Goal: Task Accomplishment & Management: Manage account settings

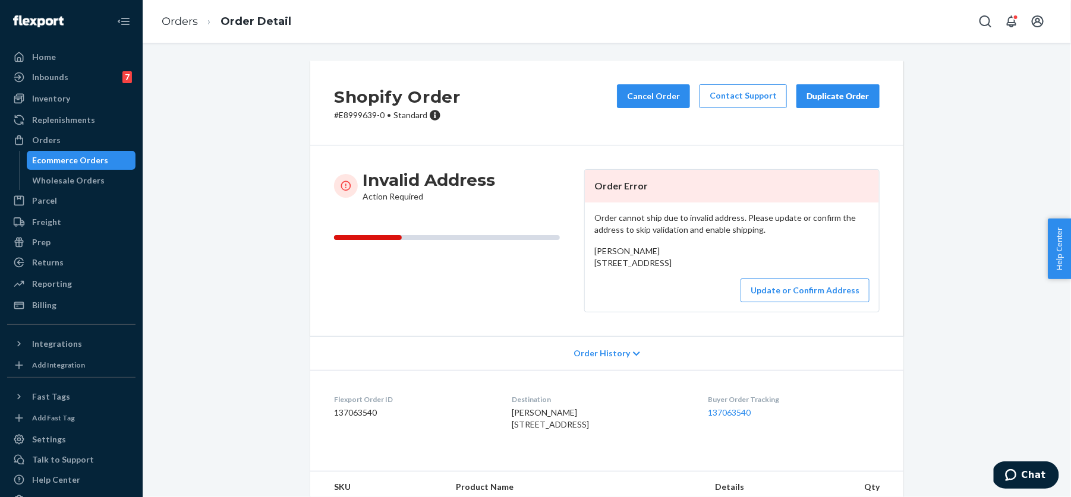
drag, startPoint x: 591, startPoint y: 259, endPoint x: 668, endPoint y: 279, distance: 79.4
click at [668, 279] on div "Order cannot ship due to invalid address. Please update or confirm the address …" at bounding box center [732, 257] width 294 height 109
copy span "[STREET_ADDRESS]"
click at [790, 303] on button "Update or Confirm Address" at bounding box center [805, 291] width 129 height 24
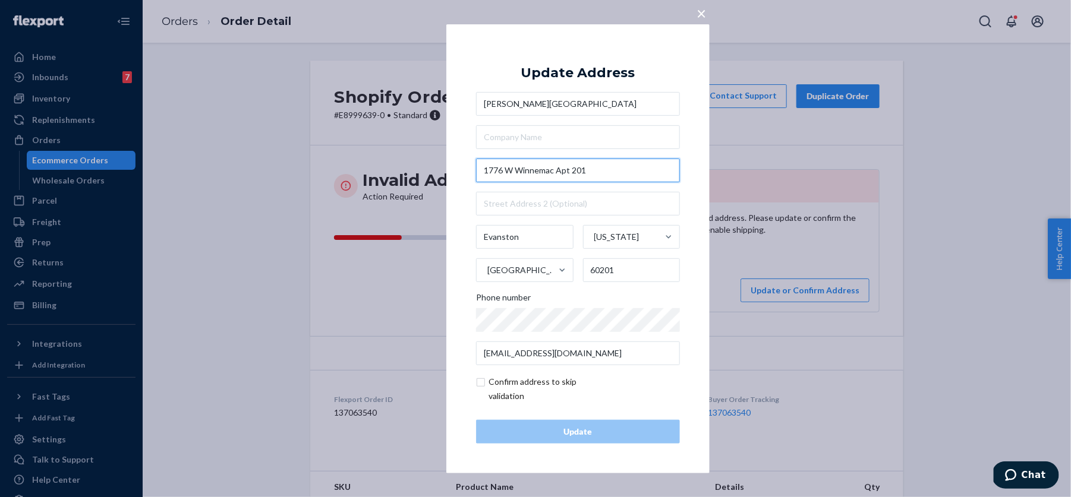
drag, startPoint x: 557, startPoint y: 169, endPoint x: 607, endPoint y: 169, distance: 49.9
click at [607, 169] on input "1776 W Winnemac Apt 201" at bounding box center [578, 171] width 204 height 24
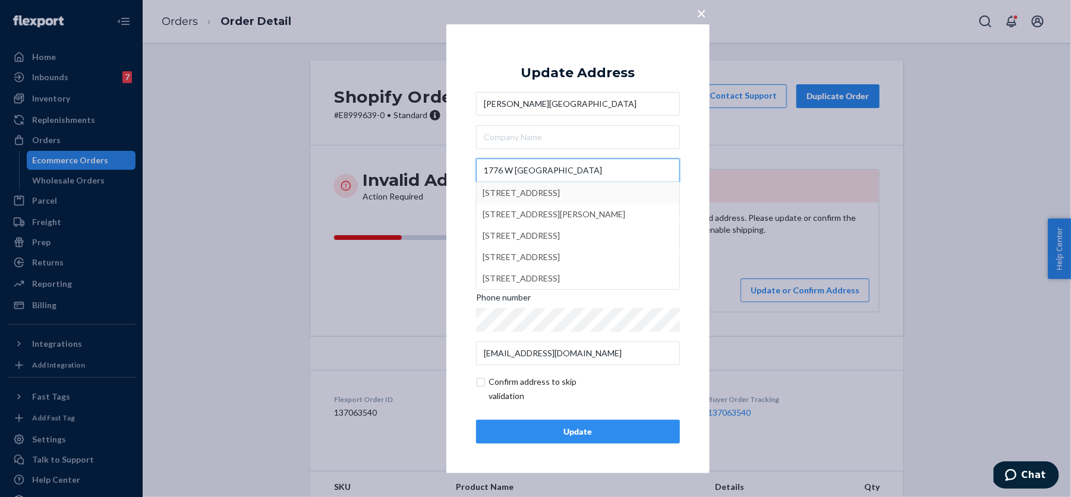
type input "1776 W Winnemac"
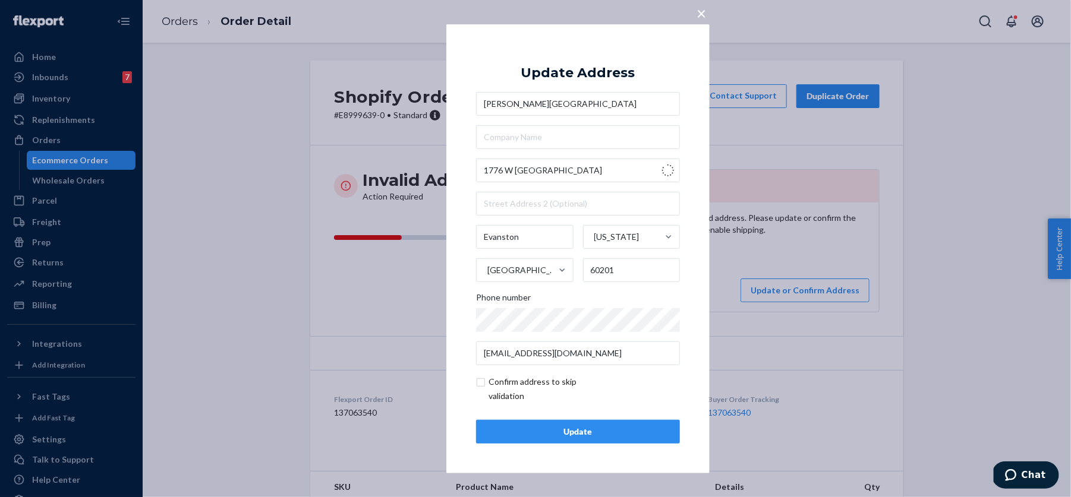
type input "Chicago"
type input "60640"
type input "1776 W Winnemac Ave"
click at [541, 197] on input "text" at bounding box center [578, 204] width 204 height 24
paste input "Apt 201"
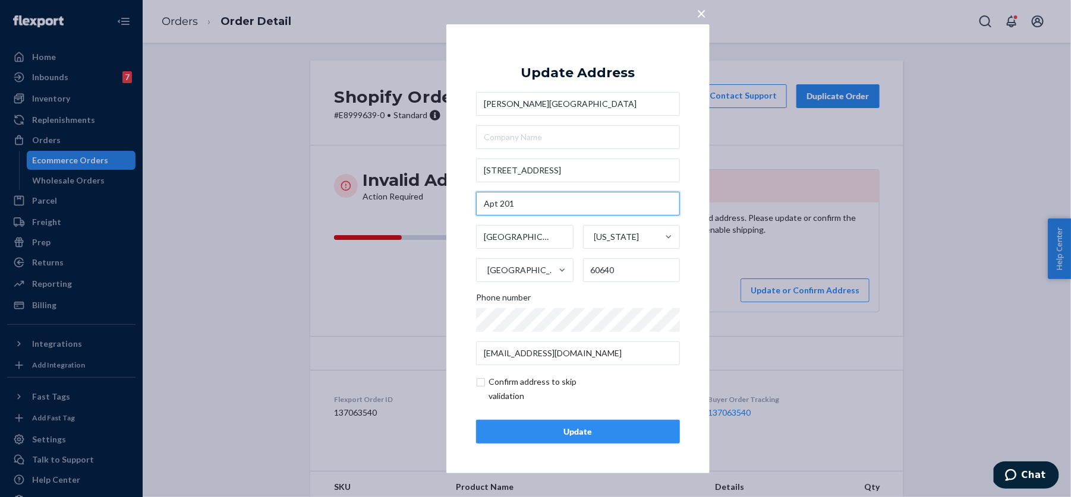
type input "Apt 201"
click at [514, 389] on input "checkbox" at bounding box center [545, 389] width 138 height 29
checkbox input "true"
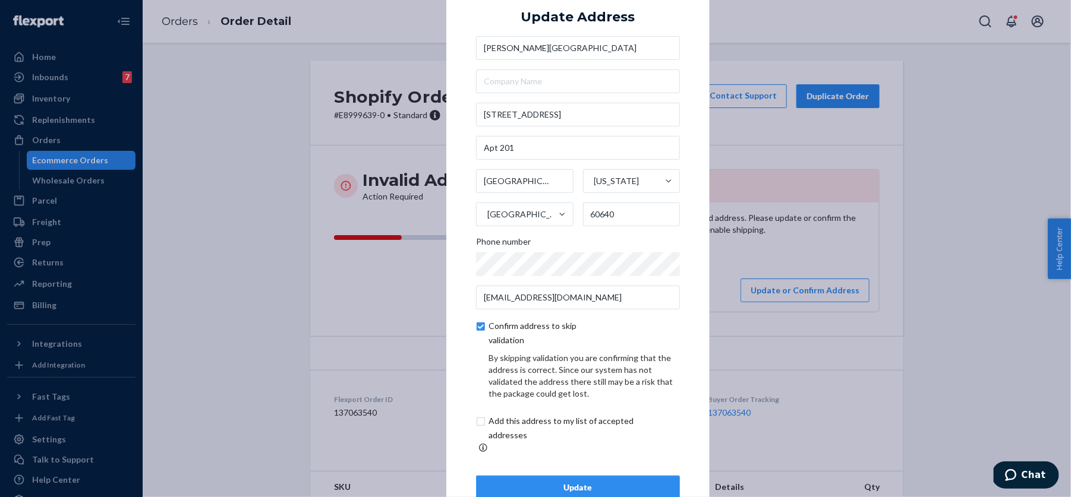
click at [523, 482] on div "Update" at bounding box center [578, 488] width 184 height 12
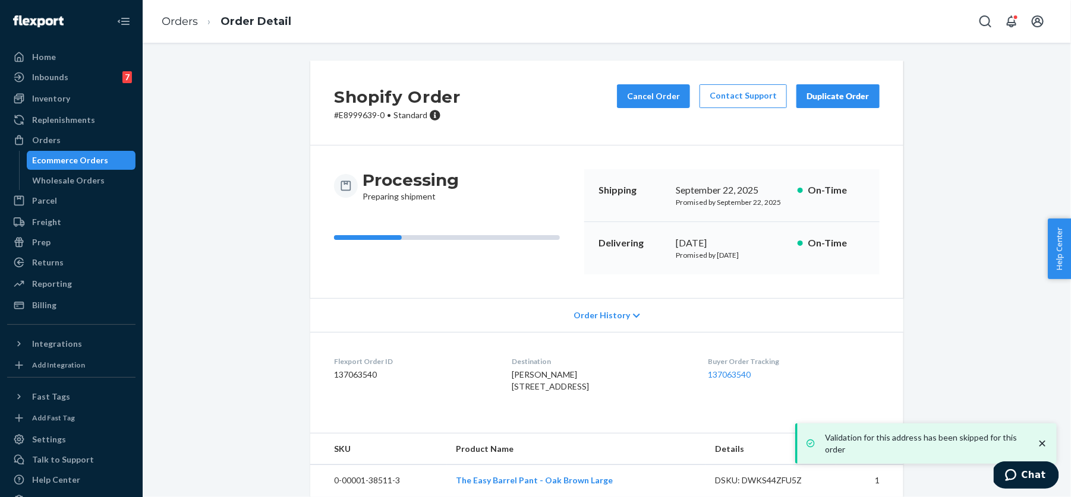
drag, startPoint x: 503, startPoint y: 388, endPoint x: 616, endPoint y: 407, distance: 115.2
click at [616, 407] on dl "Flexport Order ID 137063540 Destination Brenna Conley-Fonda 1776 W Winnemac Ave…" at bounding box center [606, 376] width 593 height 89
copy span "1776 W Winnemac Ave Apt 201 Chicago, IL 60640"
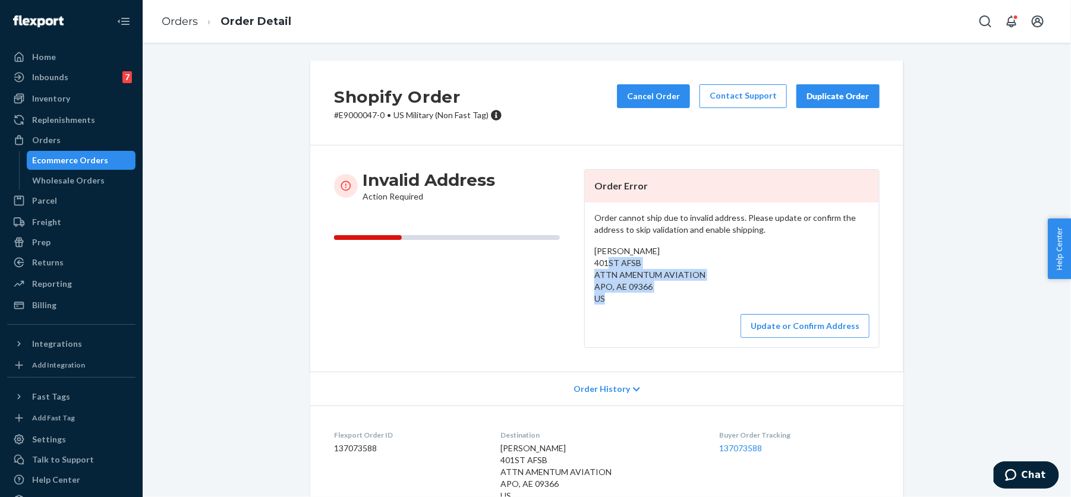
drag, startPoint x: 587, startPoint y: 260, endPoint x: 690, endPoint y: 282, distance: 105.9
click at [691, 283] on div "Order cannot ship due to invalid address. Please update or confirm the address …" at bounding box center [732, 275] width 294 height 145
copy span "401ST AFSB ATTN AMENTUM AVIATION APO, AE 09366"
click at [788, 323] on button "Update or Confirm Address" at bounding box center [805, 326] width 129 height 24
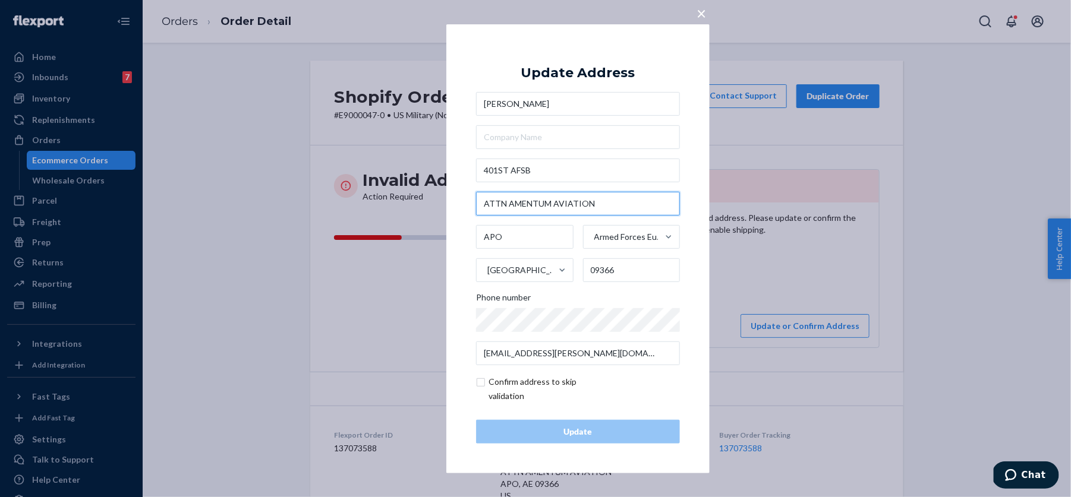
click at [538, 205] on input "ATTN AMENTUM AVIATION" at bounding box center [578, 204] width 204 height 24
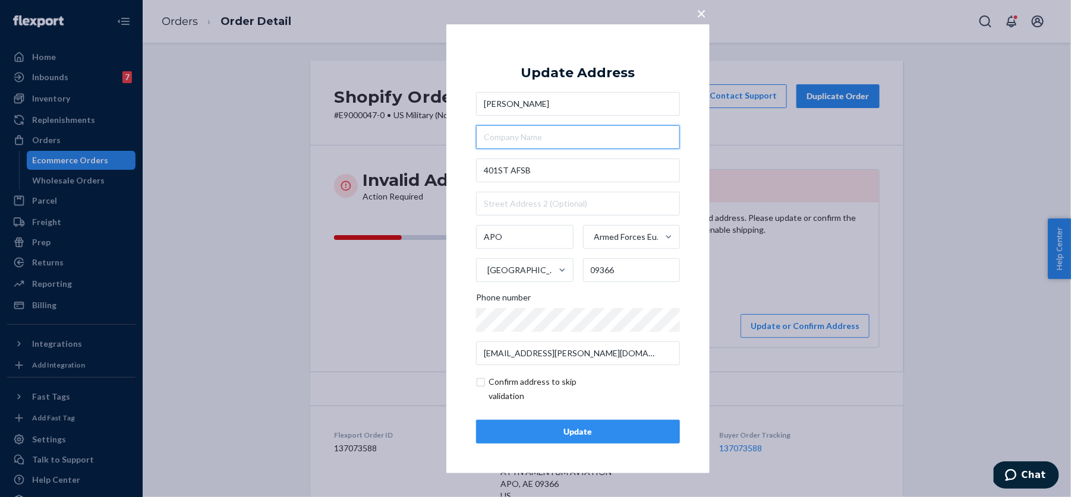
click at [541, 136] on input "text" at bounding box center [578, 137] width 204 height 24
paste input "ATTN AMENTUM AVIATION"
type input "ATTN AMENTUM AVIATION"
click at [498, 392] on input "checkbox" at bounding box center [545, 389] width 138 height 29
checkbox input "true"
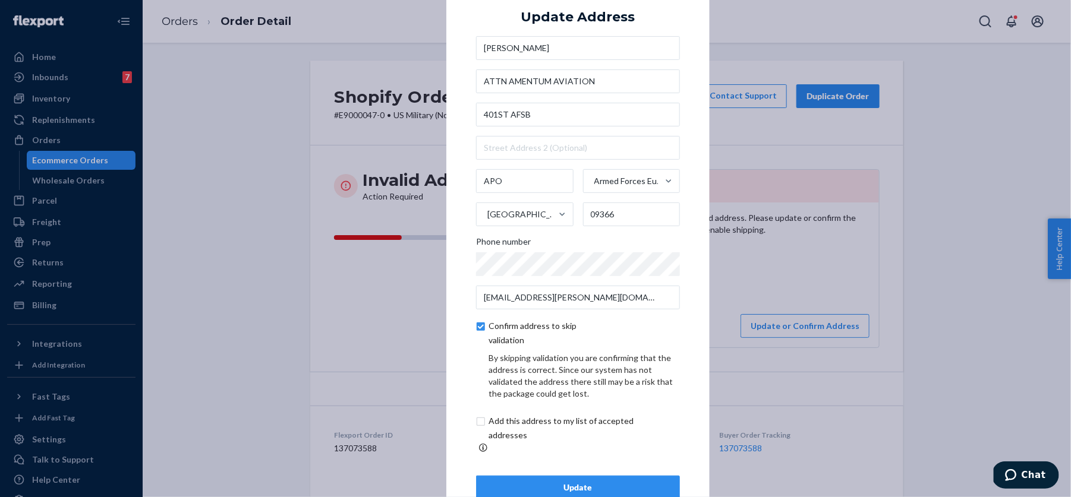
click at [507, 487] on div "Update" at bounding box center [578, 488] width 184 height 12
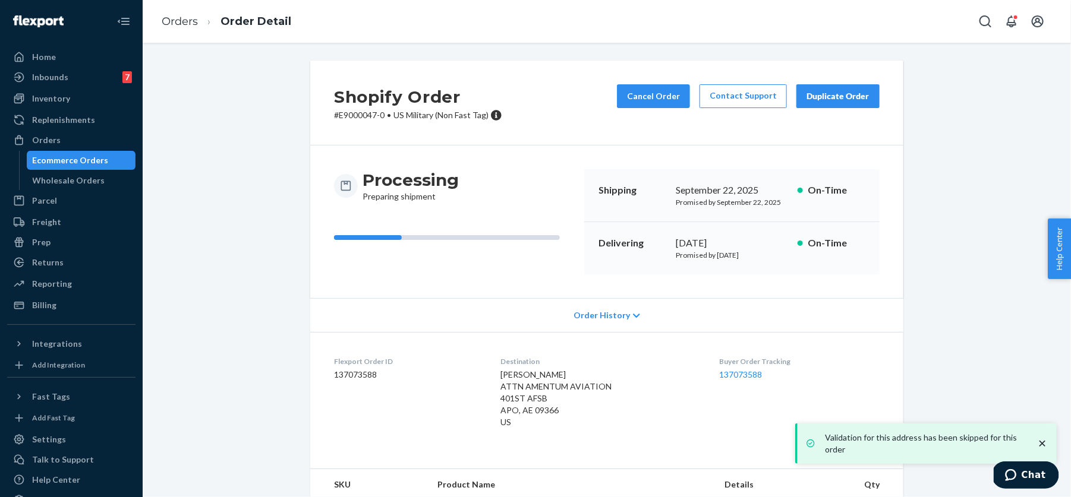
drag, startPoint x: 500, startPoint y: 376, endPoint x: 587, endPoint y: 418, distance: 96.0
click at [587, 418] on dl "Flexport Order ID 137073588 Destination Crystina Garrett ATTN AMENTUM AVIATION …" at bounding box center [606, 394] width 593 height 125
click at [587, 418] on div "Crystina Garrett ATTN AMENTUM AVIATION 401ST AFSB APO, AE 09366 US" at bounding box center [600, 398] width 200 height 59
drag, startPoint x: 587, startPoint y: 406, endPoint x: 492, endPoint y: 375, distance: 100.0
click at [492, 374] on dl "Flexport Order ID 137073588 Destination Crystina Garrett ATTN AMENTUM AVIATION …" at bounding box center [606, 394] width 593 height 125
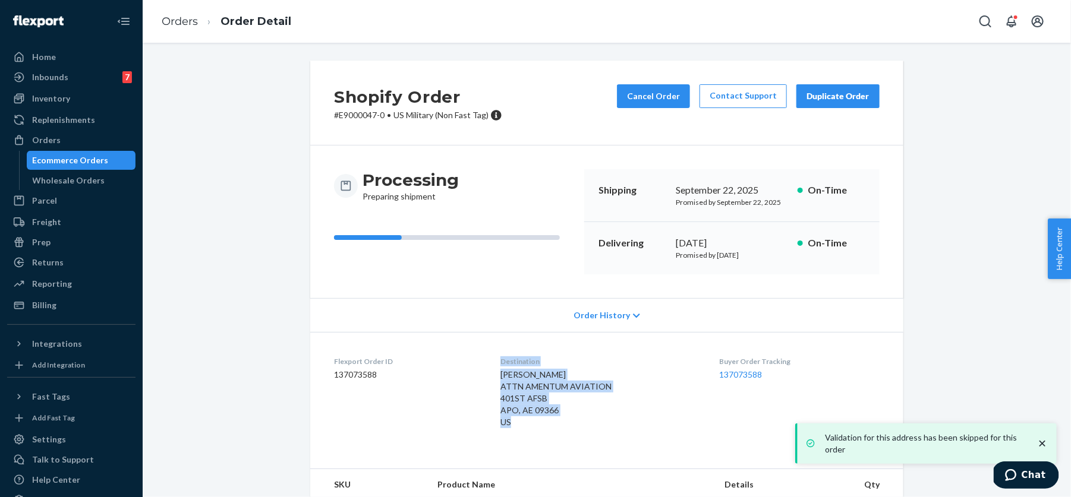
click at [492, 375] on dl "Flexport Order ID 137073588 Destination Crystina Garrett ATTN AMENTUM AVIATION …" at bounding box center [606, 394] width 593 height 125
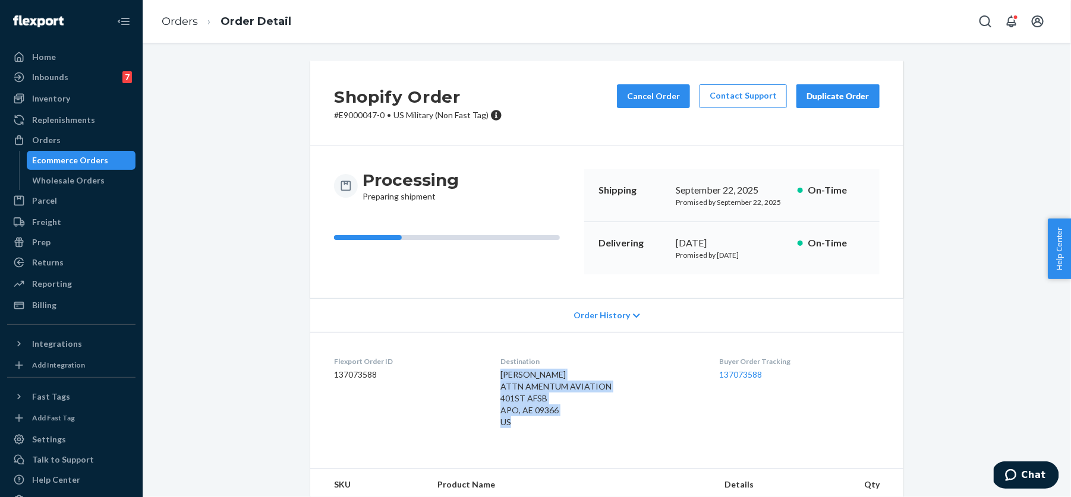
drag, startPoint x: 494, startPoint y: 374, endPoint x: 578, endPoint y: 412, distance: 92.0
click at [578, 412] on dl "Flexport Order ID 137073588 Destination Crystina Garrett ATTN AMENTUM AVIATION …" at bounding box center [606, 394] width 593 height 125
copy span "Crystina Garrett ATTN AMENTUM AVIATION 401ST AFSB APO, AE 09366"
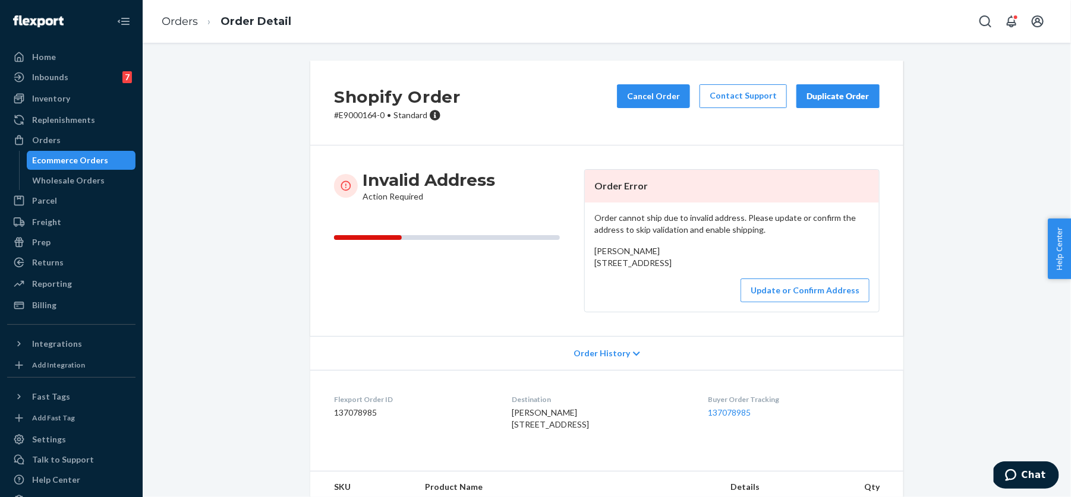
drag, startPoint x: 587, startPoint y: 260, endPoint x: 692, endPoint y: 275, distance: 106.8
click at [692, 275] on div "Order cannot ship due to invalid address. Please update or confirm the address …" at bounding box center [732, 257] width 294 height 109
copy span "2776 East Woodstock Road Taftsville, VT 05073"
click at [784, 303] on button "Update or Confirm Address" at bounding box center [805, 291] width 129 height 24
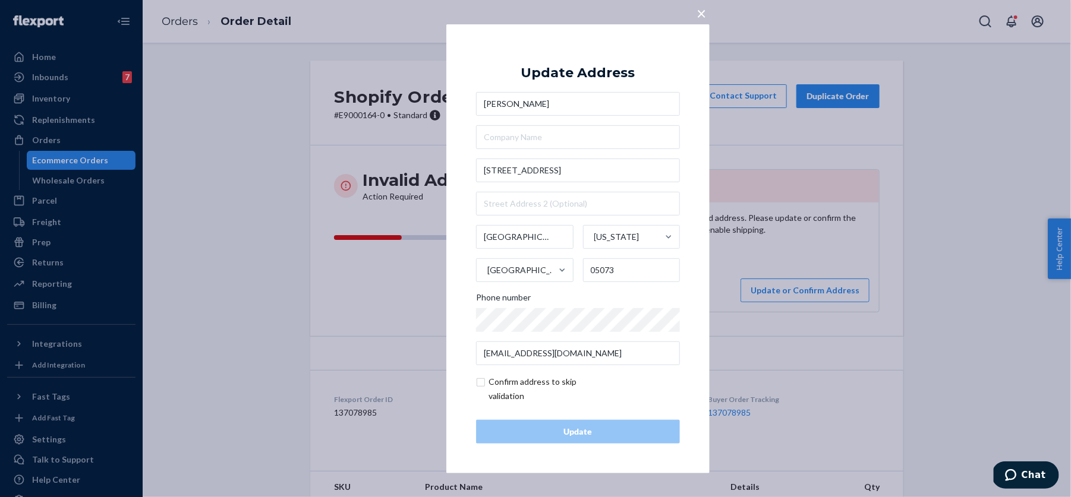
click at [498, 387] on input "checkbox" at bounding box center [545, 389] width 138 height 29
checkbox input "true"
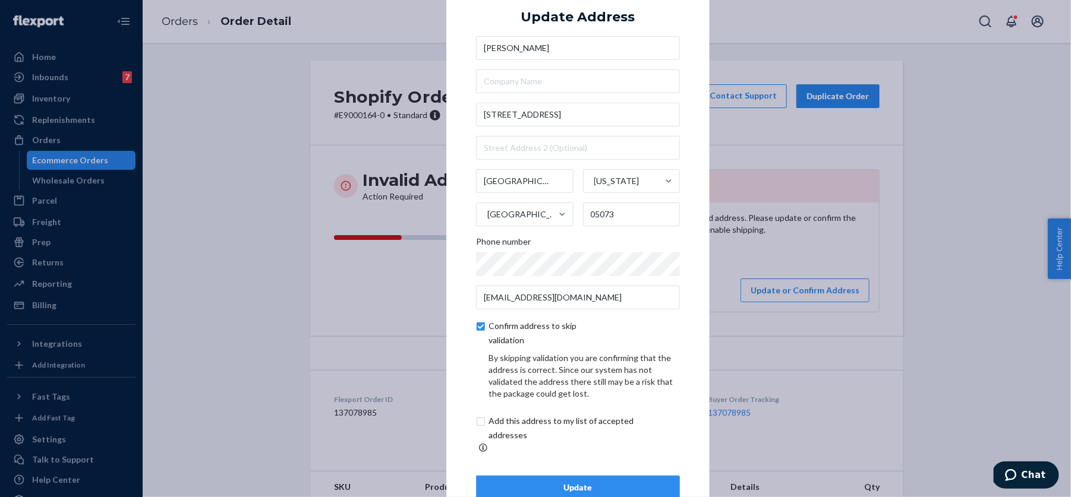
click at [537, 476] on button "Update" at bounding box center [578, 488] width 204 height 24
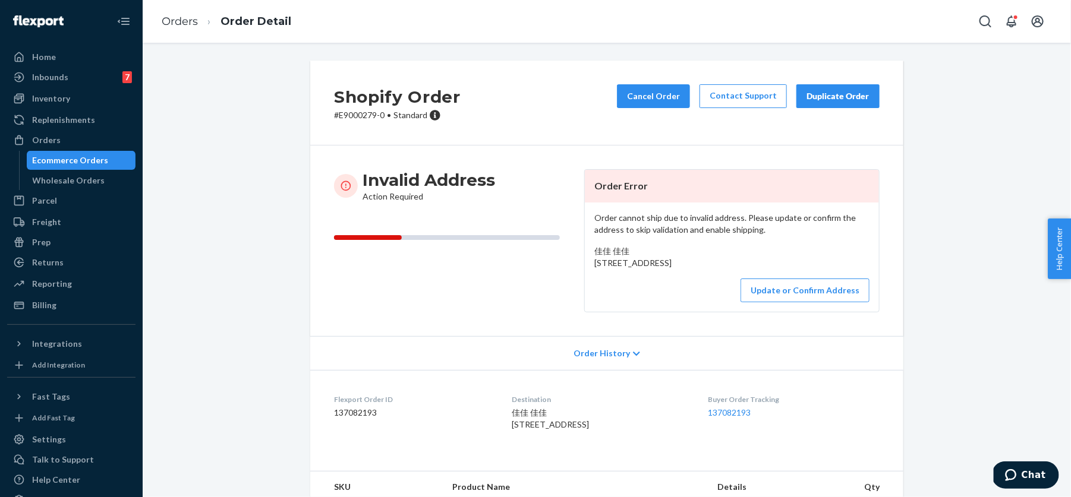
drag, startPoint x: 585, startPoint y: 248, endPoint x: 691, endPoint y: 274, distance: 108.8
click at [691, 274] on div "Order cannot ship due to invalid address. Please update or confirm the address …" at bounding box center [732, 257] width 294 height 109
copy span "佳佳 佳佳 150 Stirrup ln Syosset, NY 11791"
click at [811, 303] on button "Update or Confirm Address" at bounding box center [805, 291] width 129 height 24
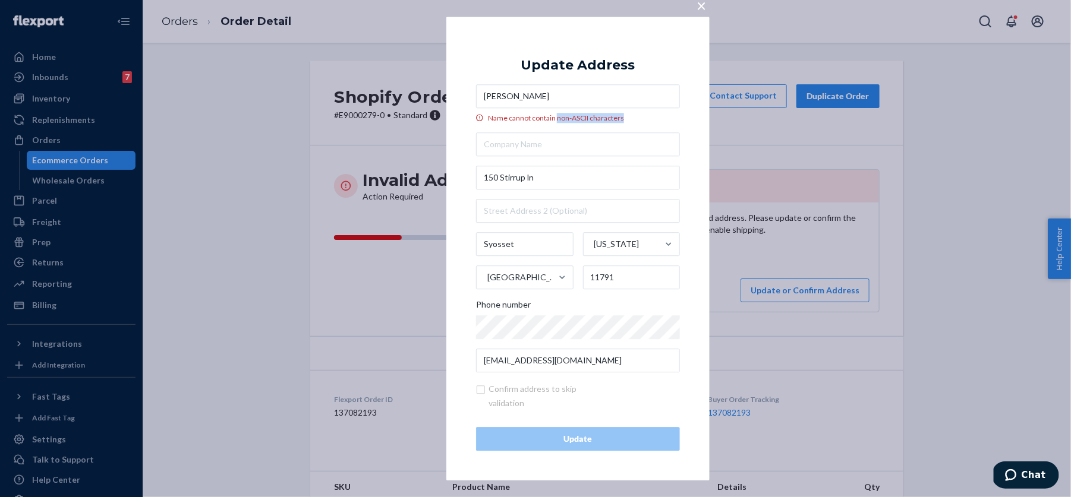
drag, startPoint x: 556, startPoint y: 118, endPoint x: 621, endPoint y: 118, distance: 64.8
click at [621, 118] on div "Name cannot contain non-ASCII characters" at bounding box center [578, 118] width 204 height 10
copy div "non-ASCII characters"
click at [495, 87] on input "佳佳 佳佳" at bounding box center [578, 96] width 204 height 24
click at [496, 95] on input "佳佳 佳佳" at bounding box center [578, 96] width 204 height 24
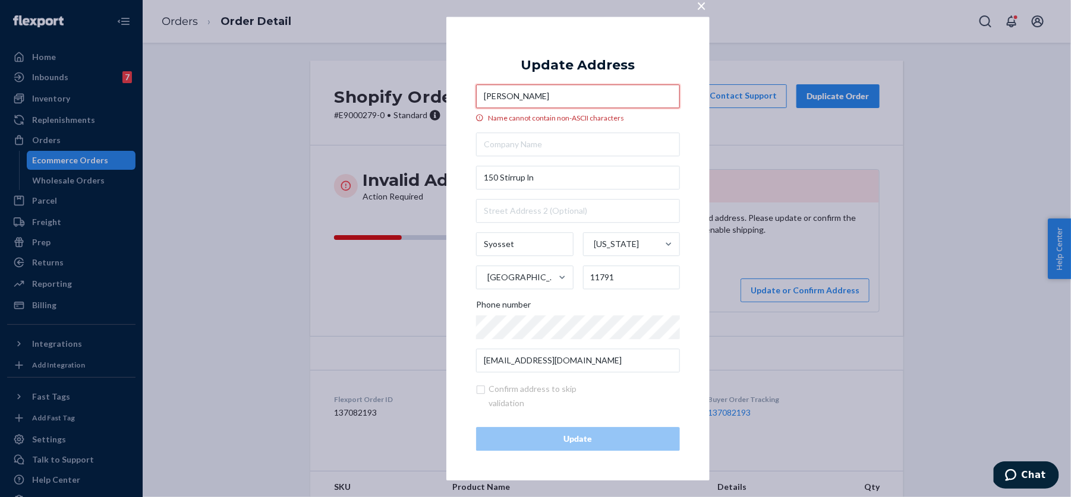
click at [496, 95] on input "佳佳 佳佳" at bounding box center [578, 96] width 204 height 24
paste input "Yi He"
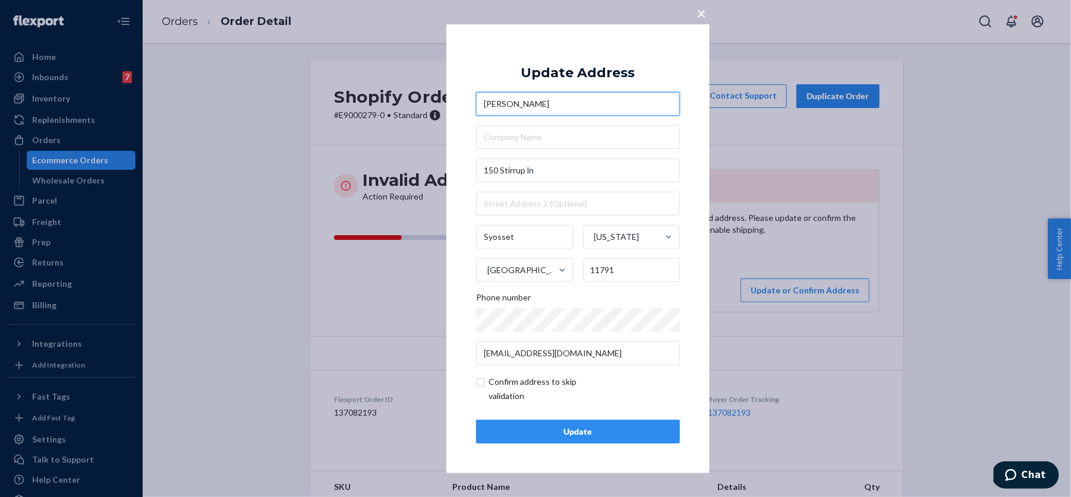
type input "Yi He"
click at [507, 397] on input "checkbox" at bounding box center [545, 389] width 138 height 29
checkbox input "true"
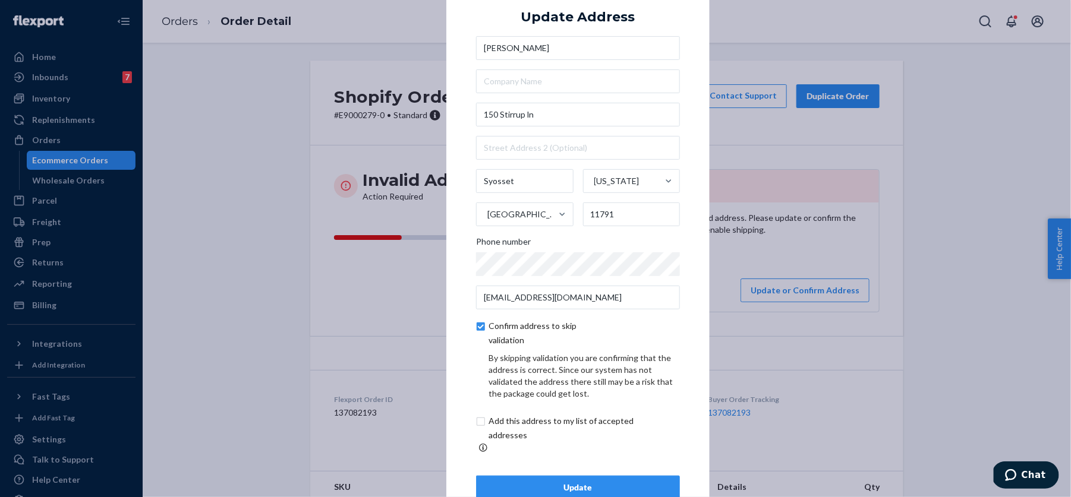
click at [510, 482] on div "Update" at bounding box center [578, 488] width 184 height 12
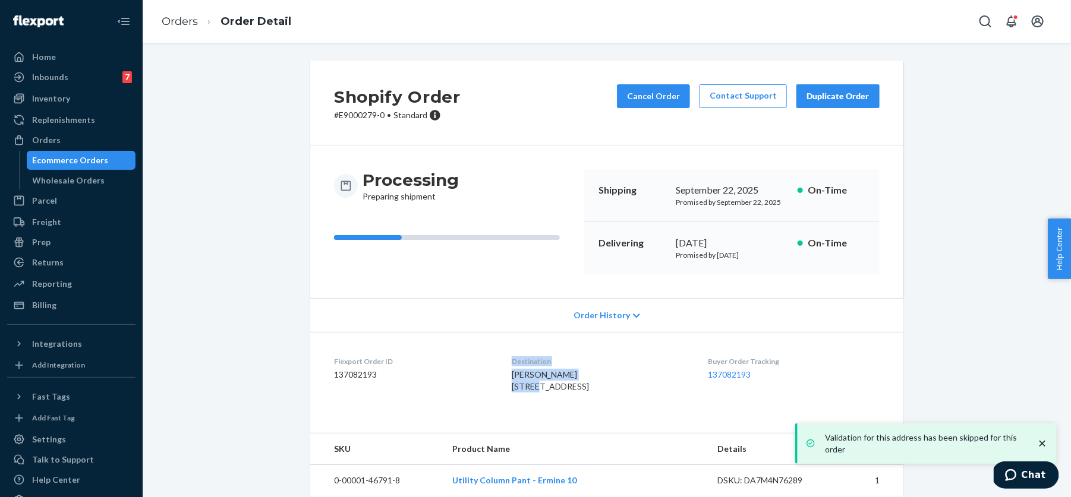
drag, startPoint x: 504, startPoint y: 376, endPoint x: 603, endPoint y: 388, distance: 100.0
click at [603, 388] on dl "Flexport Order ID 137082193 Destination Yi He 150 Stirrup ln Syosset, NY 11791 …" at bounding box center [606, 376] width 593 height 89
click at [603, 388] on div "Yi He 150 Stirrup ln Syosset, NY 11791 US" at bounding box center [600, 381] width 177 height 24
drag, startPoint x: 580, startPoint y: 399, endPoint x: 569, endPoint y: 399, distance: 10.1
click at [571, 392] on span "Yi He 150 Stirrup ln Syosset, NY 11791 US" at bounding box center [550, 381] width 77 height 22
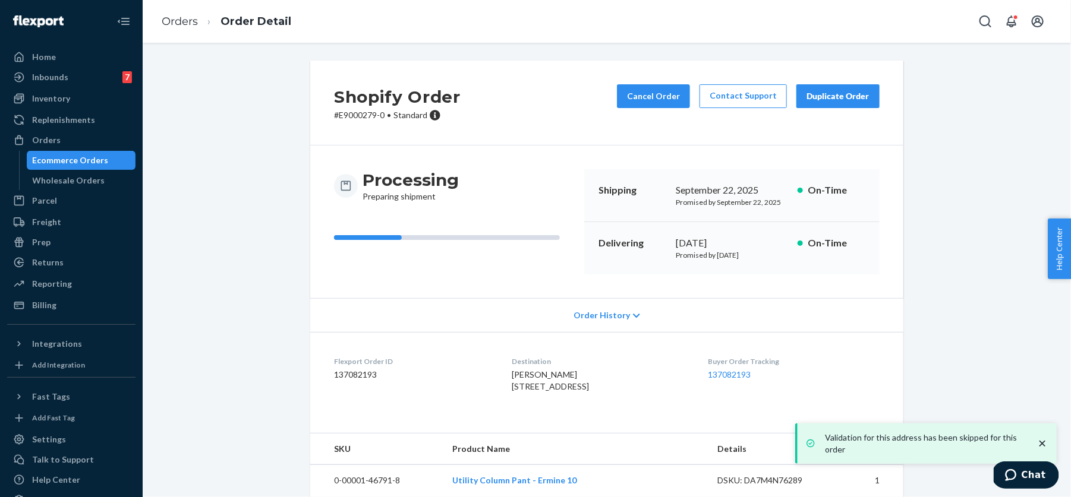
drag, startPoint x: 593, startPoint y: 399, endPoint x: 513, endPoint y: 376, distance: 82.9
click at [513, 376] on dl "Flexport Order ID 137082193 Destination Yi He 150 Stirrup ln Syosset, NY 11791 …" at bounding box center [606, 376] width 593 height 89
copy span "Yi He 150 Stirrup ln Syosset, NY 11791"
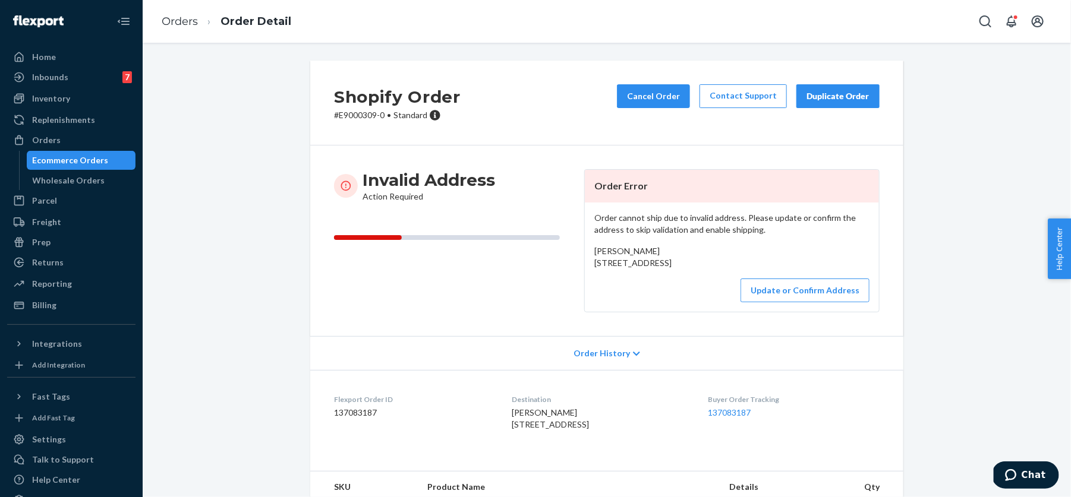
scroll to position [89, 0]
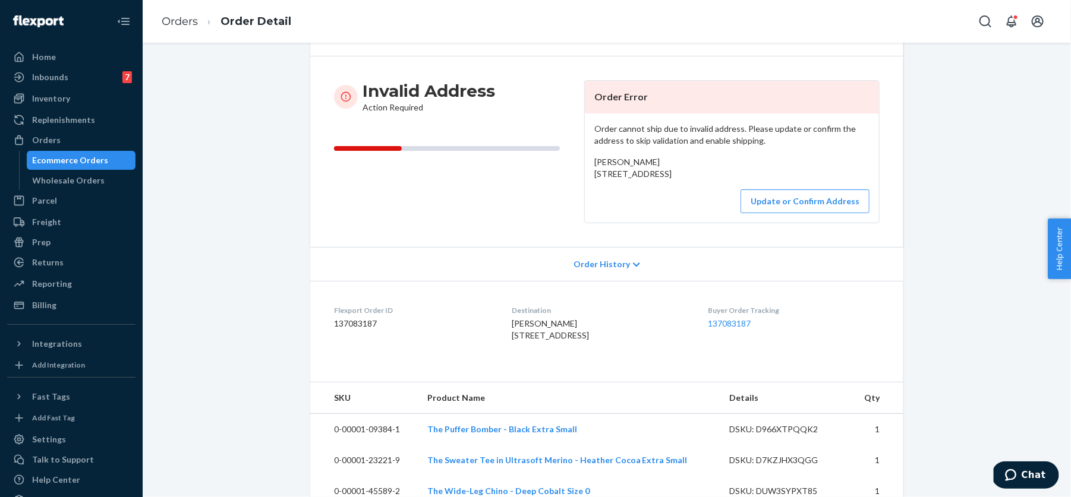
drag, startPoint x: 509, startPoint y: 358, endPoint x: 597, endPoint y: 369, distance: 88.7
click at [597, 369] on dl "Flexport Order ID 137083187 Destination [PERSON_NAME] 1418 [GEOGRAPHIC_DATA] US…" at bounding box center [606, 325] width 593 height 89
copy span "1418 [GEOGRAPHIC_DATA]"
click at [797, 213] on button "Update or Confirm Address" at bounding box center [805, 202] width 129 height 24
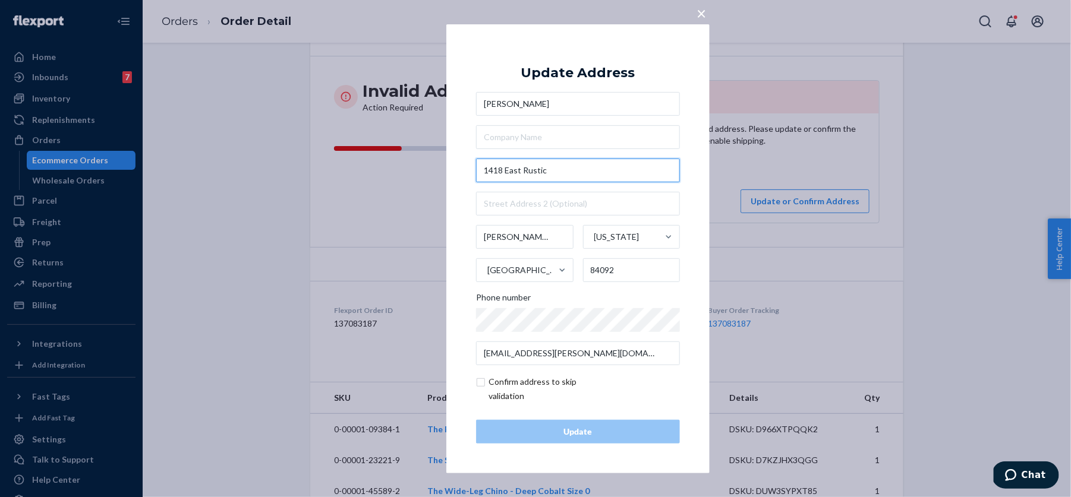
click at [582, 175] on input "1418 East Rustic" at bounding box center [578, 171] width 204 height 24
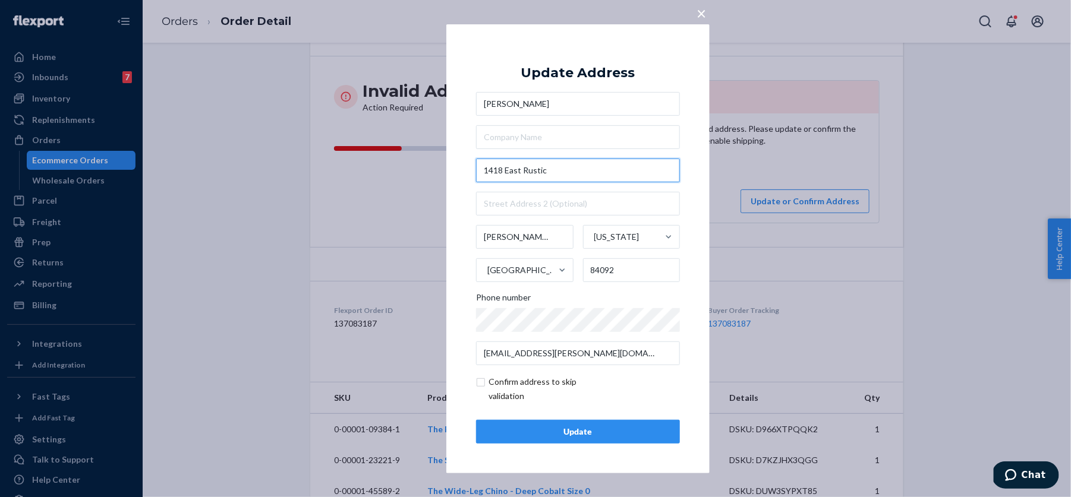
paste input "Wood Ct"
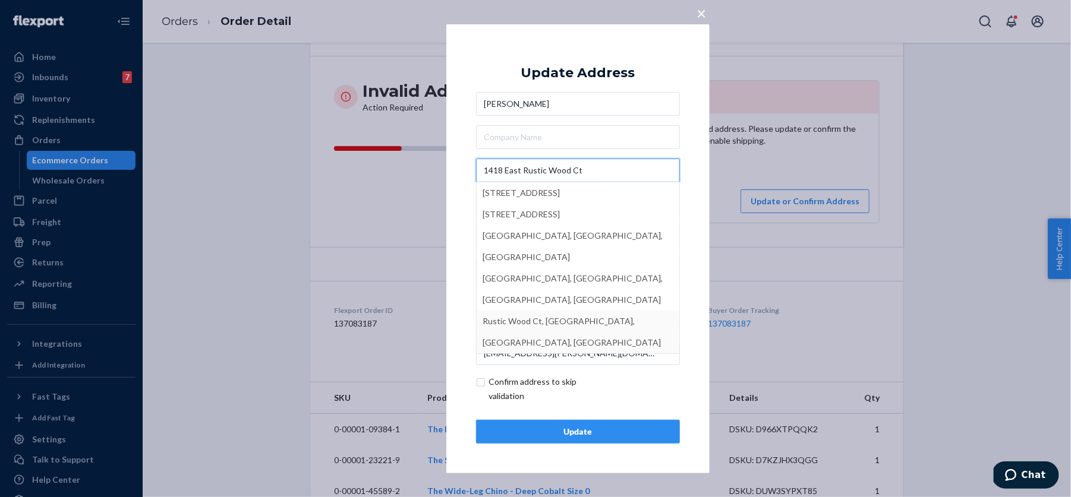
type input "1418 East Rustic Wood Ct"
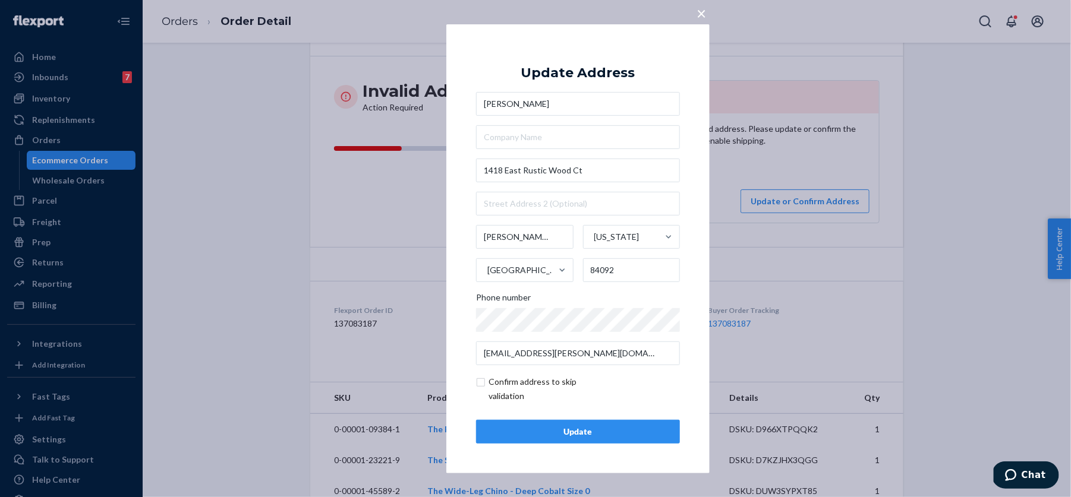
click at [459, 338] on div "× Update Address [PERSON_NAME] [STREET_ADDRESS][US_STATE] Phone number [EMAIL_A…" at bounding box center [577, 248] width 263 height 449
click at [495, 388] on input "checkbox" at bounding box center [545, 389] width 138 height 29
checkbox input "true"
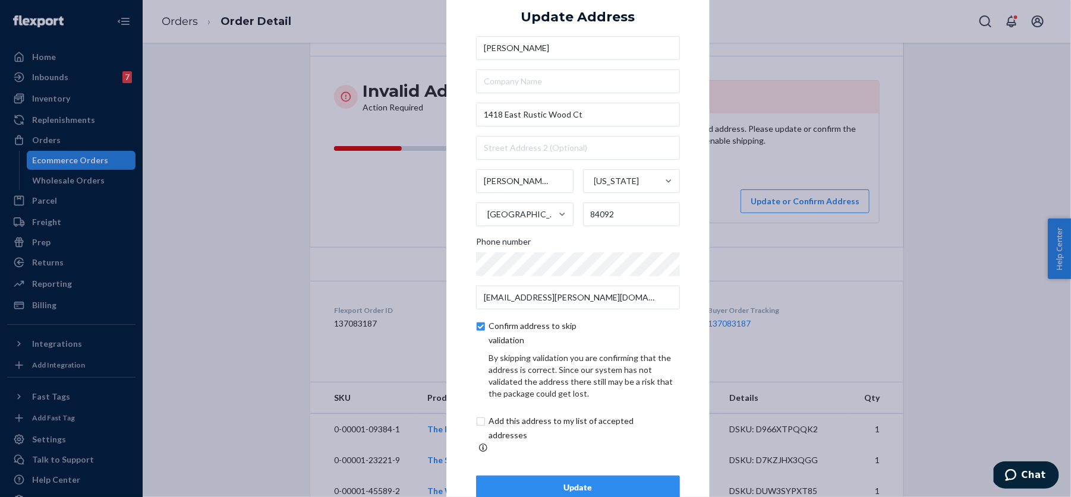
click at [519, 482] on div "Update" at bounding box center [578, 488] width 184 height 12
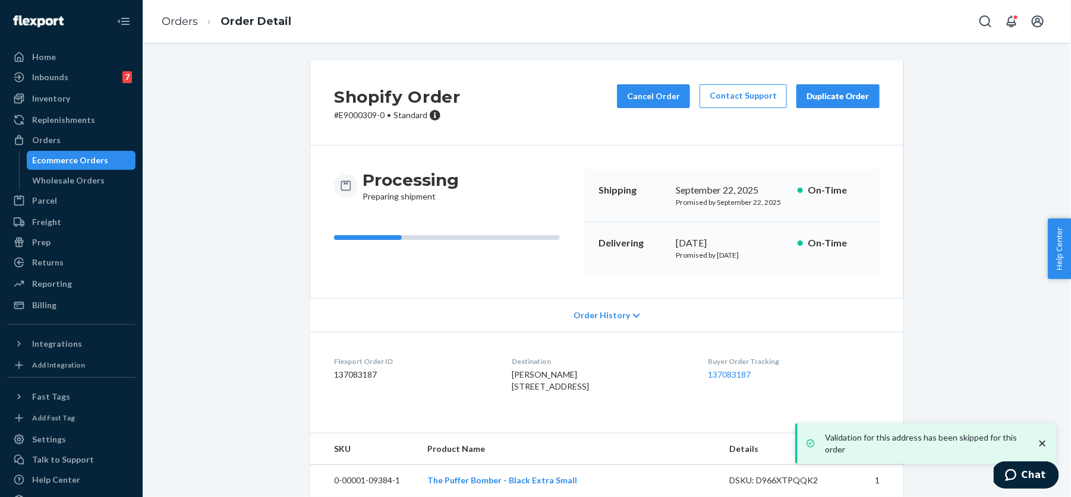
drag, startPoint x: 492, startPoint y: 383, endPoint x: 586, endPoint y: 398, distance: 95.2
click at [586, 398] on dl "Flexport Order ID 137083187 Destination [PERSON_NAME] [STREET_ADDRESS] Buyer Or…" at bounding box center [606, 376] width 593 height 89
click at [586, 393] on div "[PERSON_NAME] [STREET_ADDRESS]" at bounding box center [600, 381] width 177 height 24
drag, startPoint x: 586, startPoint y: 398, endPoint x: 501, endPoint y: 389, distance: 85.5
click at [501, 389] on dl "Flexport Order ID 137083187 Destination [PERSON_NAME] [STREET_ADDRESS] Buyer Or…" at bounding box center [606, 376] width 593 height 89
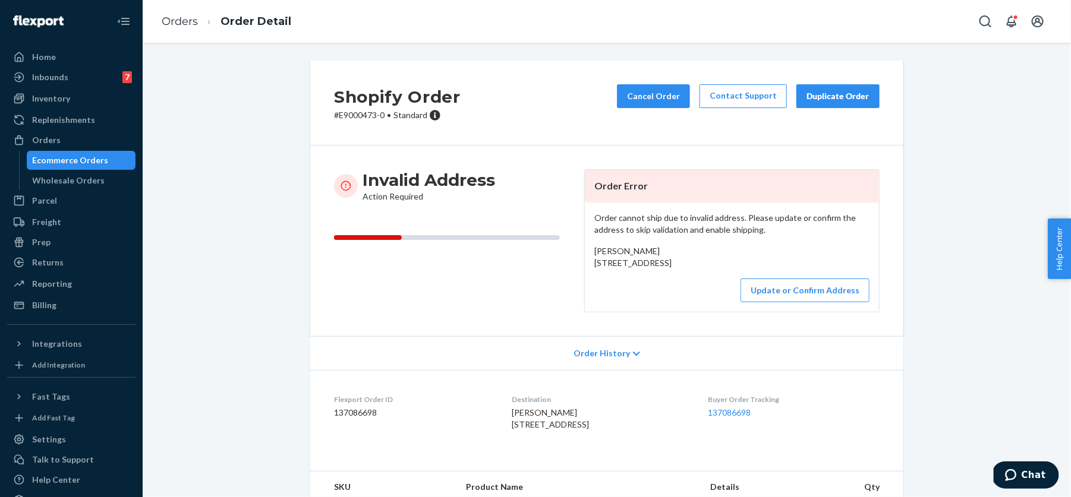
drag, startPoint x: 590, startPoint y: 259, endPoint x: 700, endPoint y: 285, distance: 113.7
click at [700, 286] on div "Order cannot ship due to invalid address. Please update or confirm the address …" at bounding box center [732, 257] width 294 height 109
copy span "Paseo del Parque F 17 Urb Garden Hills Sur Guaynabo, PR 00966"
click at [824, 303] on button "Update or Confirm Address" at bounding box center [805, 291] width 129 height 24
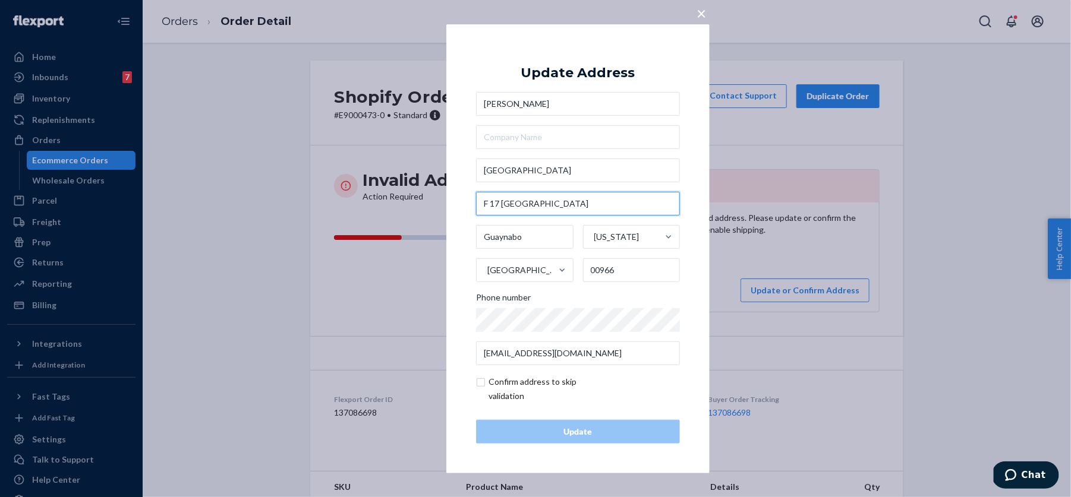
drag, startPoint x: 504, startPoint y: 201, endPoint x: 453, endPoint y: 201, distance: 50.5
click at [453, 201] on div "× Update Address Laurivette Garcia Paseo del Parque F 17 Urb Garden Hills Sur G…" at bounding box center [577, 248] width 263 height 449
click at [506, 168] on input "Paseo del Parque" at bounding box center [578, 171] width 204 height 24
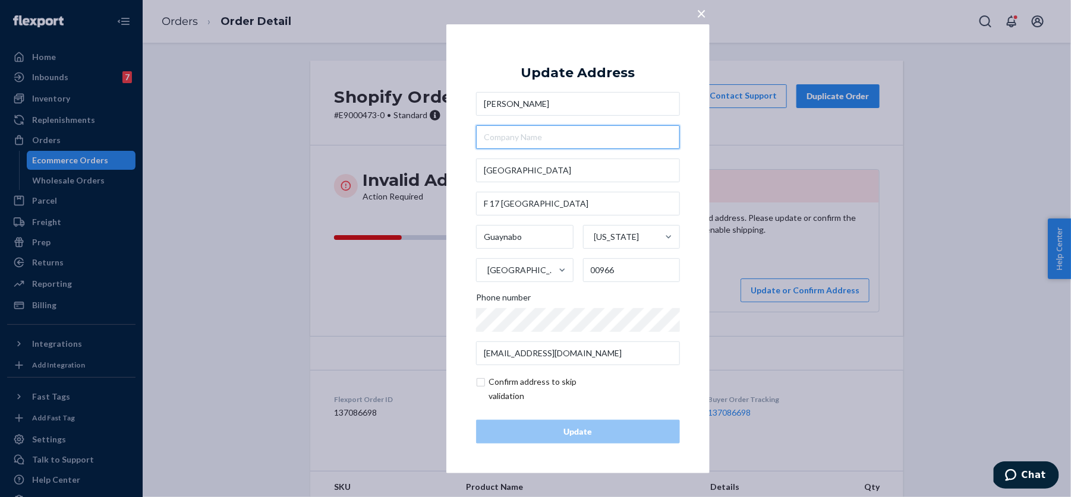
click at [508, 137] on input "text" at bounding box center [578, 137] width 204 height 24
paste input "Paseo Del Parque, Garden Hills Sur"
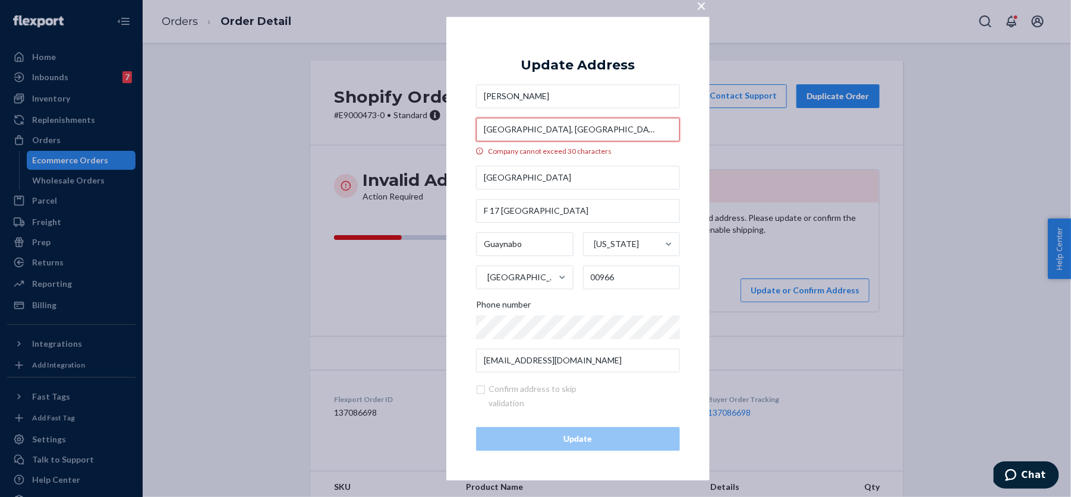
drag, startPoint x: 547, startPoint y: 130, endPoint x: 647, endPoint y: 130, distance: 99.3
click at [647, 130] on input "Paseo Del Parque, Garden Hills Sur" at bounding box center [578, 130] width 204 height 24
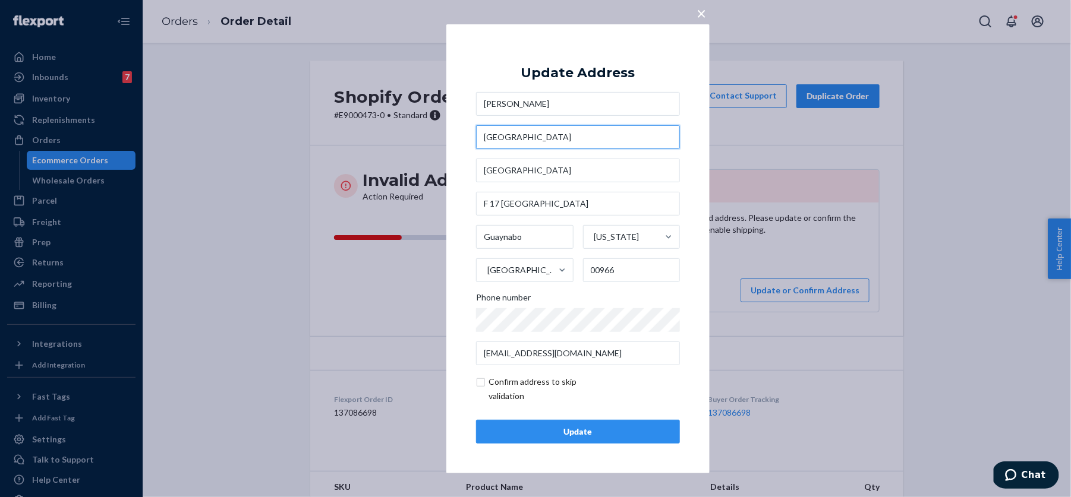
type input "Paseo Del Parque"
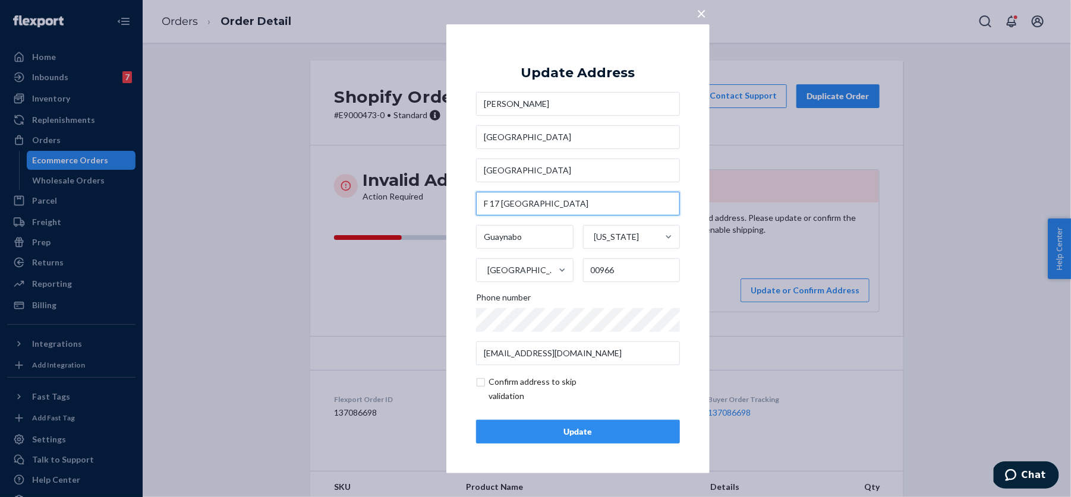
drag, startPoint x: 501, startPoint y: 203, endPoint x: 609, endPoint y: 204, distance: 108.2
click at [609, 204] on input "F 17 Urb Garden Hills Sur" at bounding box center [578, 204] width 204 height 24
type input "F 17"
click at [492, 174] on input "Paseo del Parque" at bounding box center [578, 171] width 204 height 24
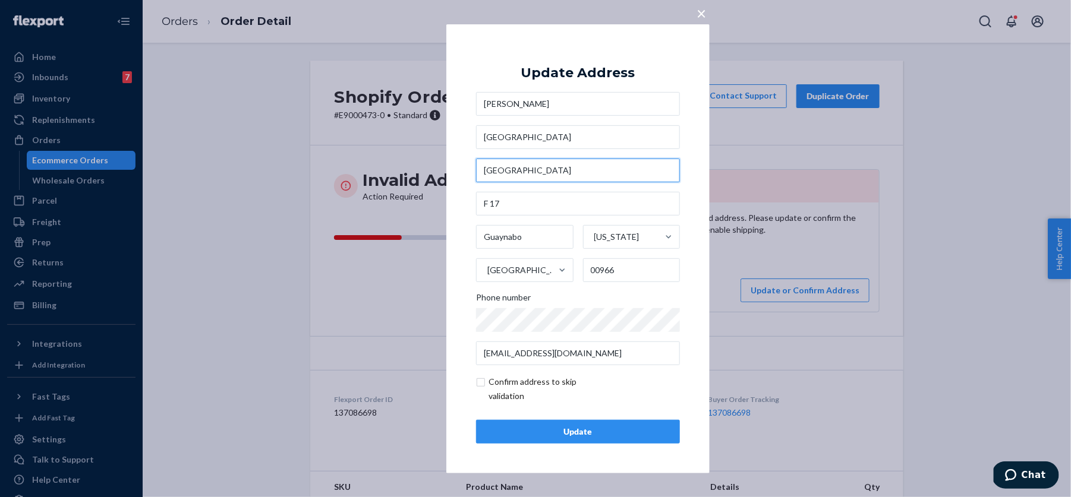
click at [492, 174] on input "Paseo del Parque" at bounding box center [578, 171] width 204 height 24
paste input "Urb Garden Hills Sur"
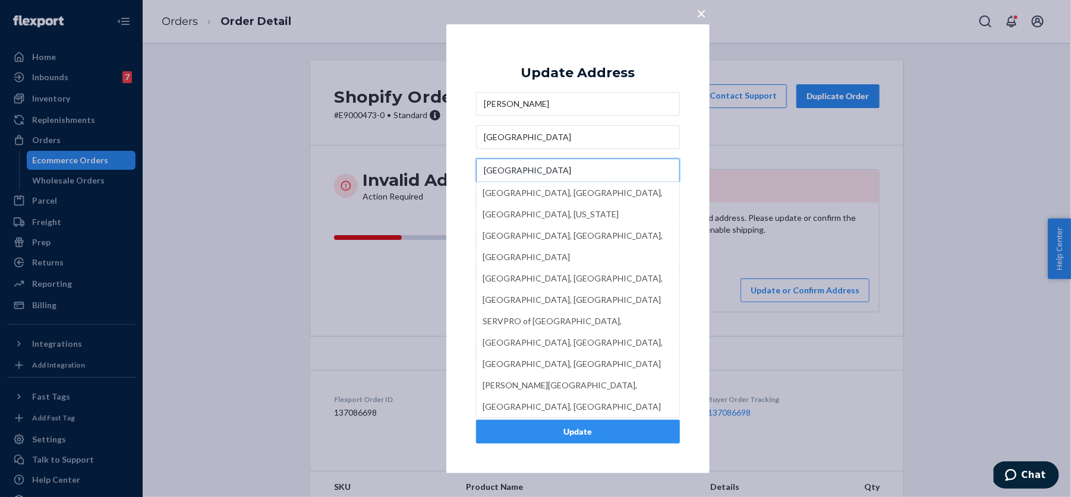
type input "Urb Garden Hills Sur"
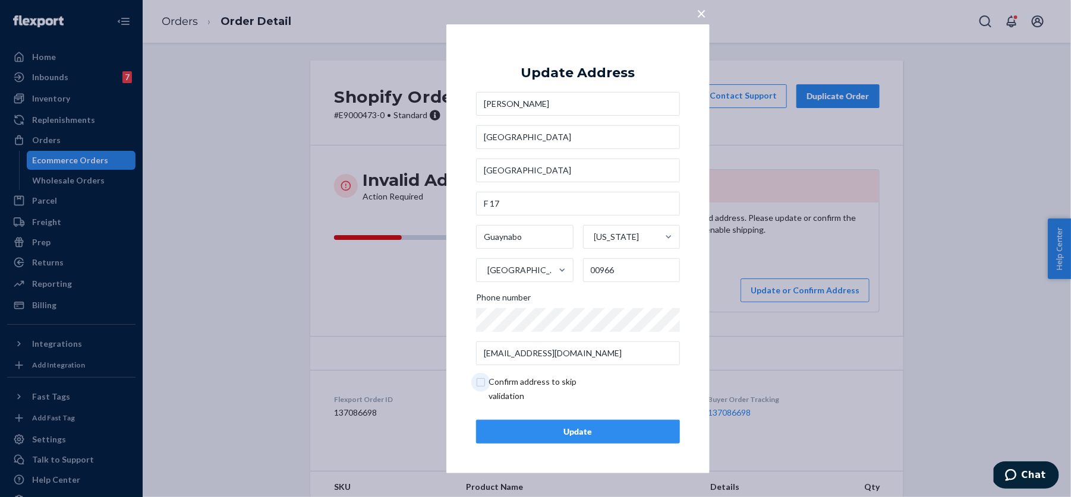
click at [502, 389] on input "checkbox" at bounding box center [545, 389] width 138 height 29
checkbox input "true"
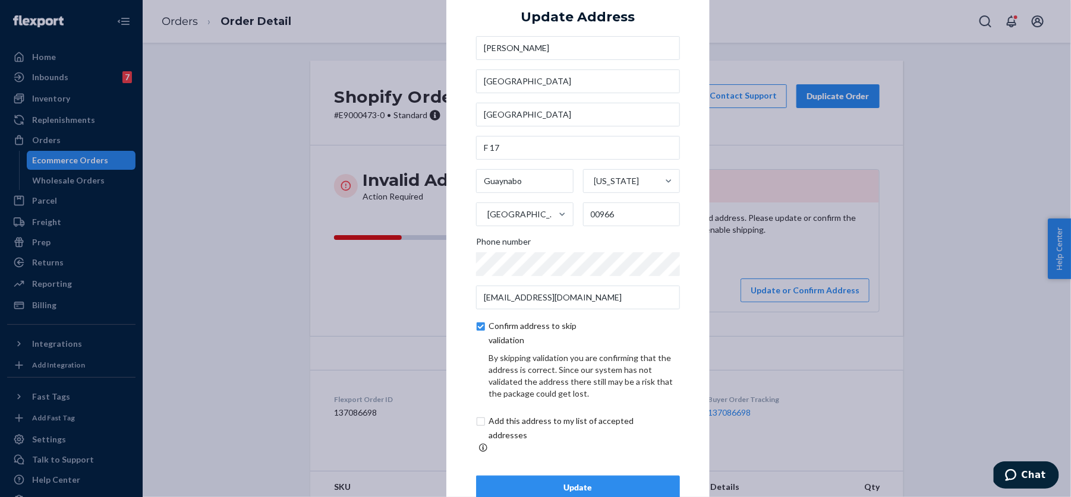
scroll to position [26, 0]
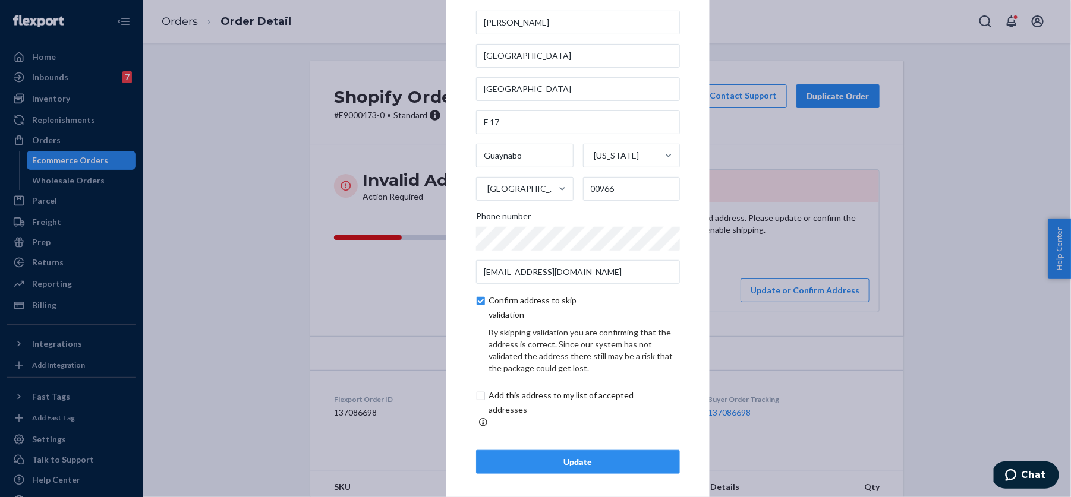
click at [510, 456] on div "Update" at bounding box center [578, 462] width 184 height 12
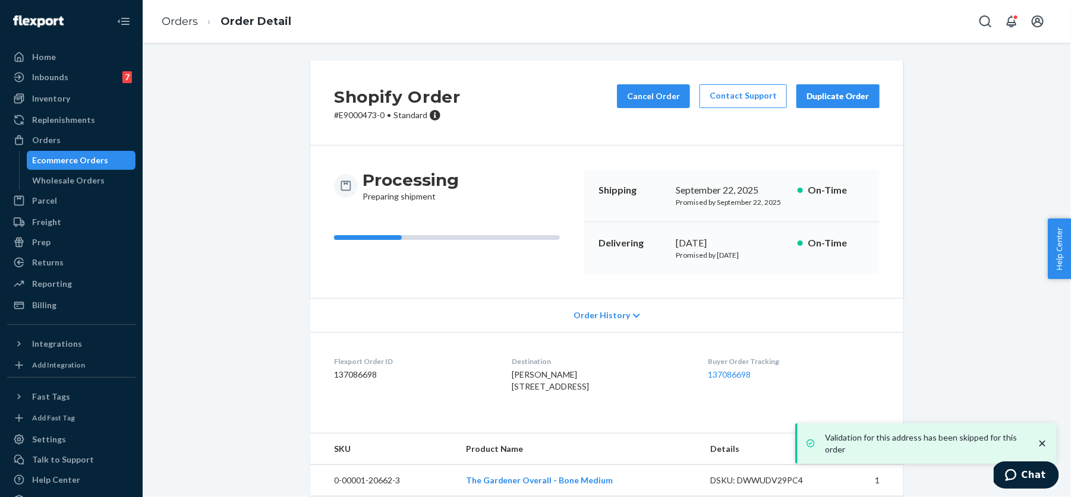
drag, startPoint x: 509, startPoint y: 383, endPoint x: 617, endPoint y: 422, distance: 114.9
click at [618, 421] on dl "Flexport Order ID 137086698 Destination Laurivette Garcia Paseo Del Parque Urb …" at bounding box center [606, 376] width 593 height 89
copy span "Paseo Del Parque Urb Garden Hills Sur F 17 Guaynabo, PR 00966"
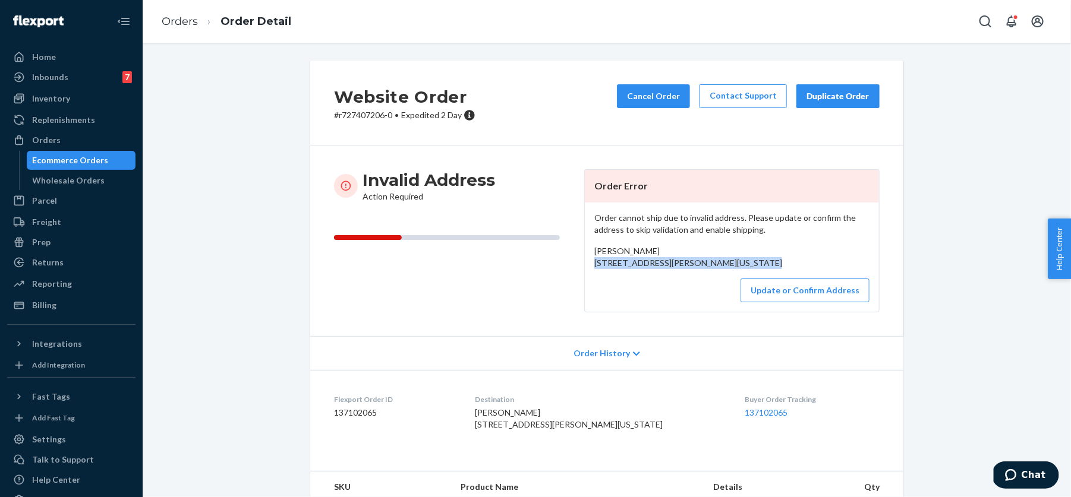
drag, startPoint x: 593, startPoint y: 260, endPoint x: 691, endPoint y: 272, distance: 98.8
click at [691, 273] on div "Order cannot ship due to invalid address. Please update or confirm the address …" at bounding box center [732, 257] width 294 height 109
copy span "628 Ackerman Pl NE Washington, DC 20002"
click at [783, 303] on button "Update or Confirm Address" at bounding box center [805, 291] width 129 height 24
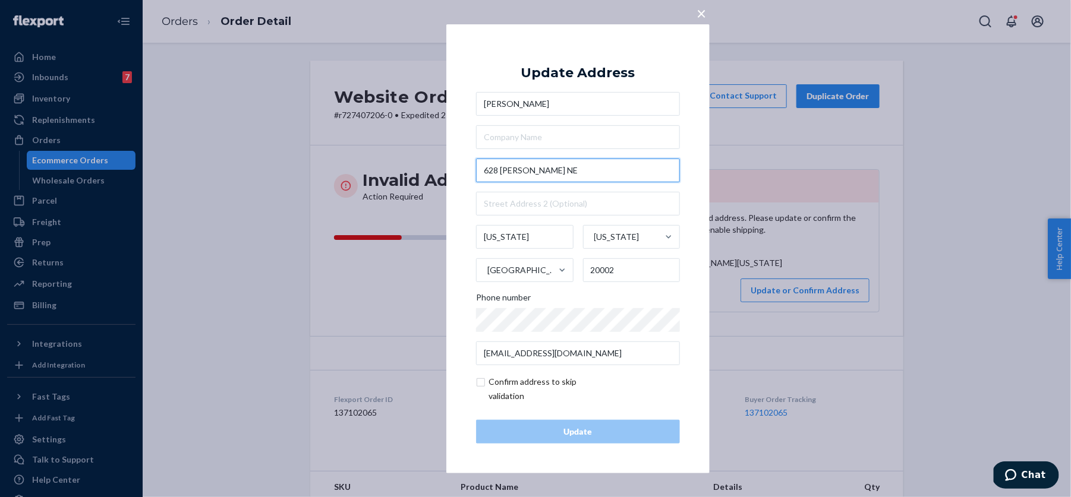
click at [536, 169] on input "628 Ackerman Pl NE" at bounding box center [578, 171] width 204 height 24
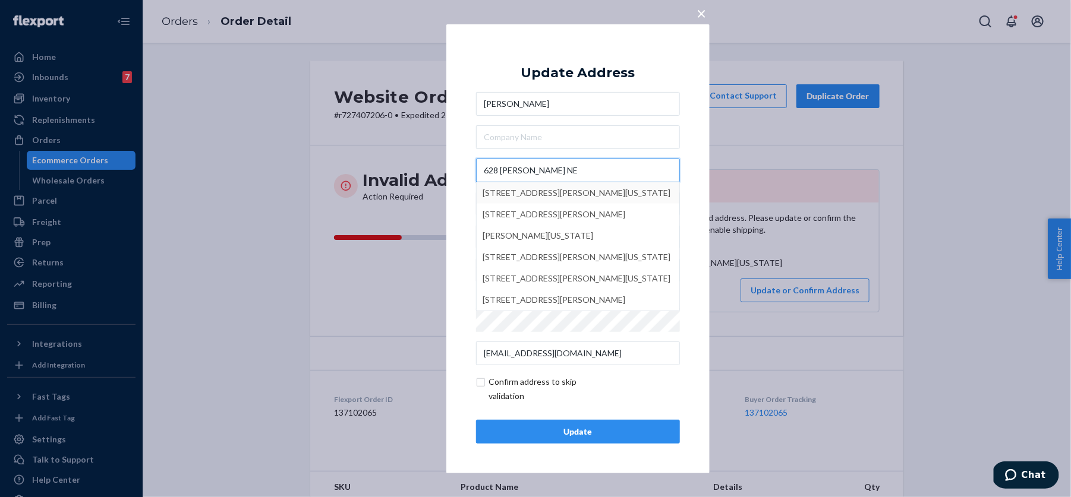
type input "628 Acker Pl NE"
click at [454, 195] on div "× Update Address Meredith Heil 628 Acker Pl NE 628 Acker Pl NE, Washington, DC,…" at bounding box center [577, 248] width 263 height 449
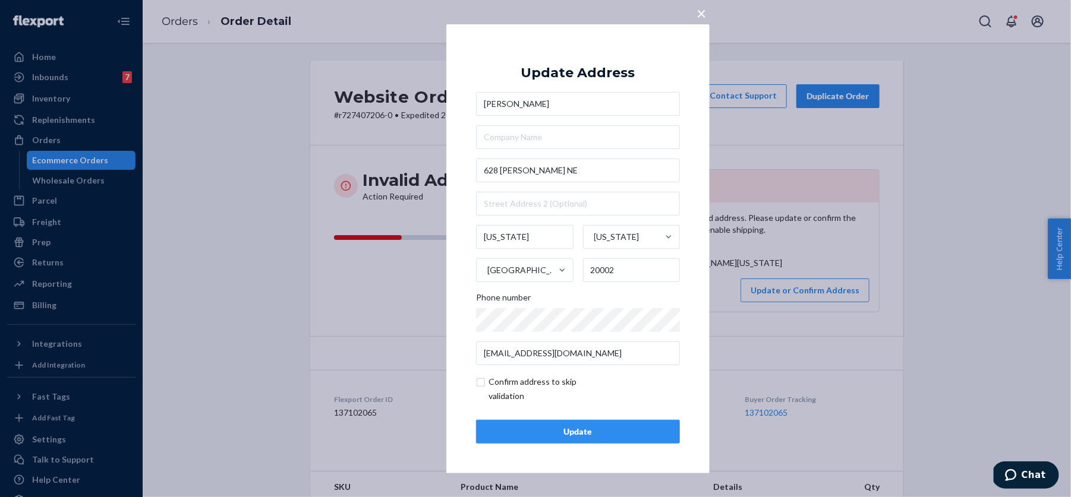
click at [515, 401] on input "checkbox" at bounding box center [545, 389] width 138 height 29
checkbox input "true"
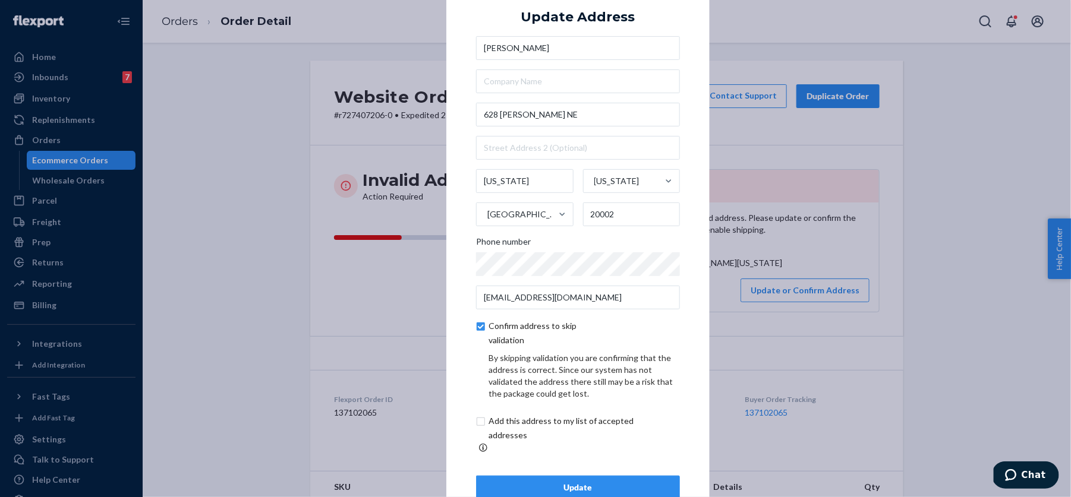
click at [517, 482] on div "Update" at bounding box center [578, 488] width 184 height 12
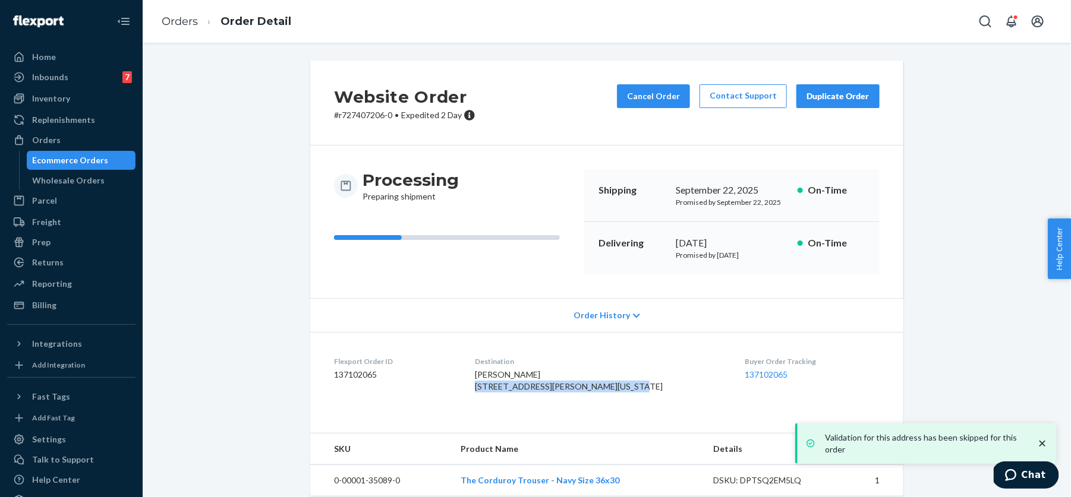
drag, startPoint x: 499, startPoint y: 385, endPoint x: 618, endPoint y: 397, distance: 118.9
click at [618, 397] on dl "Flexport Order ID 137102065 Destination Meredith Heil 628 Acker Pl NE Washingto…" at bounding box center [606, 376] width 593 height 89
copy span "628 Acker Pl NE Washington, DC 20002"
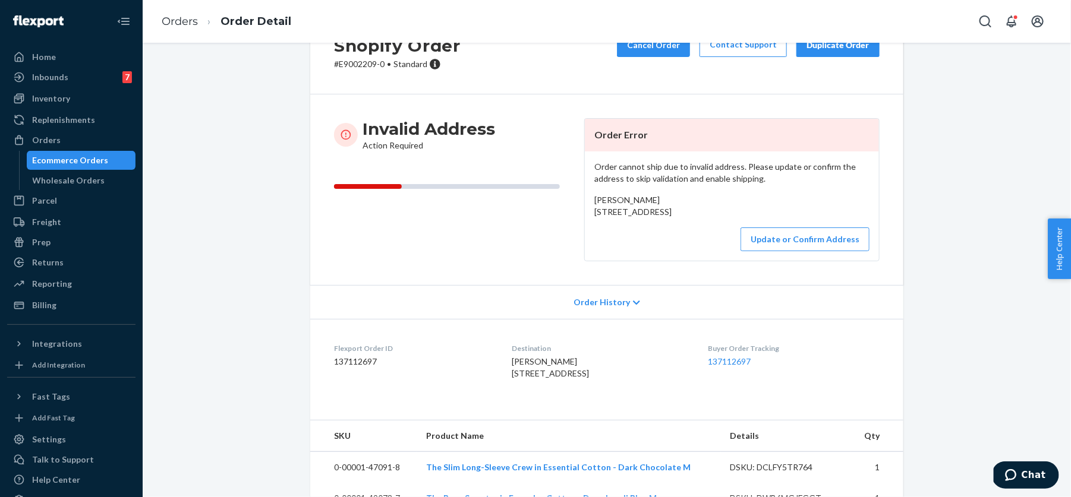
scroll to position [58, 0]
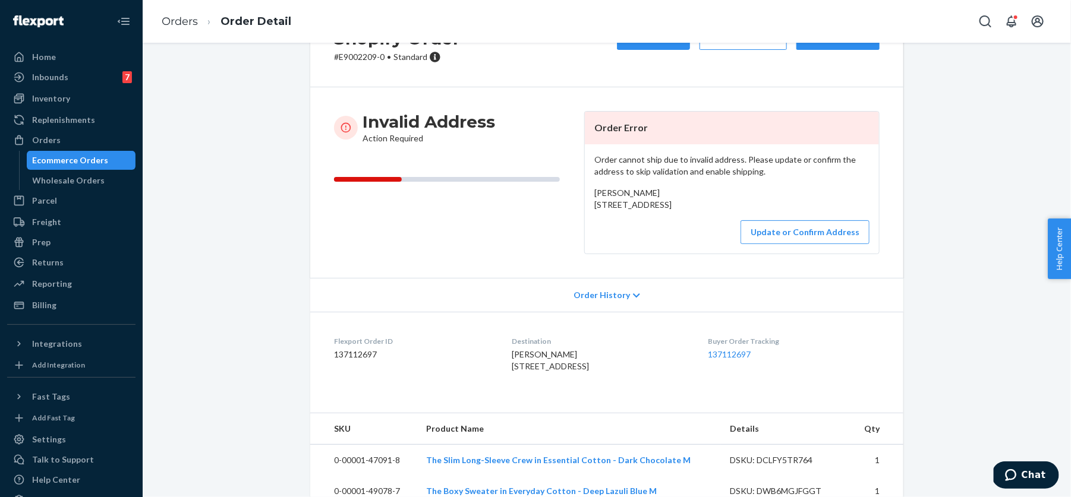
drag, startPoint x: 591, startPoint y: 204, endPoint x: 707, endPoint y: 214, distance: 116.3
click at [707, 214] on div "Order cannot ship due to invalid address. Please update or confirm the address …" at bounding box center [732, 198] width 294 height 109
copy span "[STREET_ADDRESS]"
click at [784, 244] on button "Update or Confirm Address" at bounding box center [805, 233] width 129 height 24
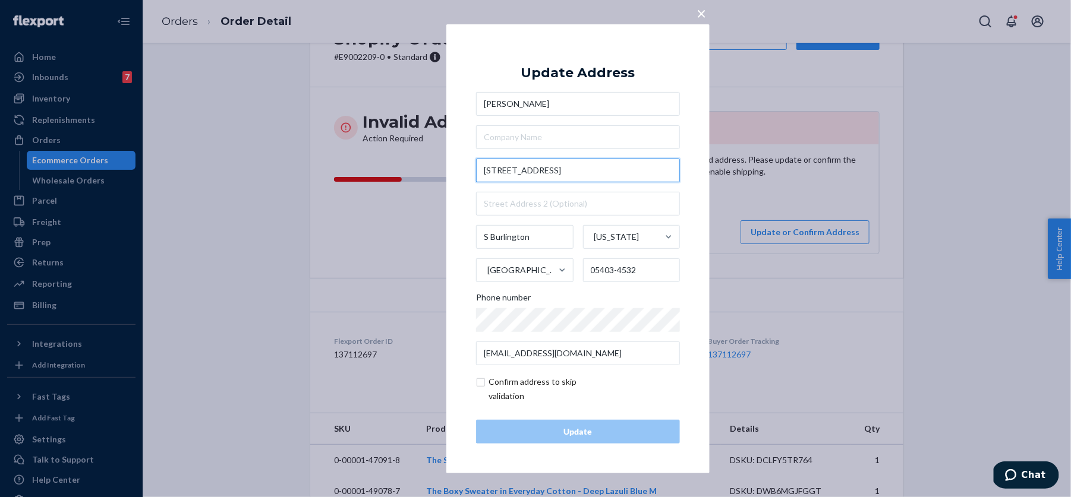
click at [571, 169] on input "[STREET_ADDRESS]" at bounding box center [578, 171] width 204 height 24
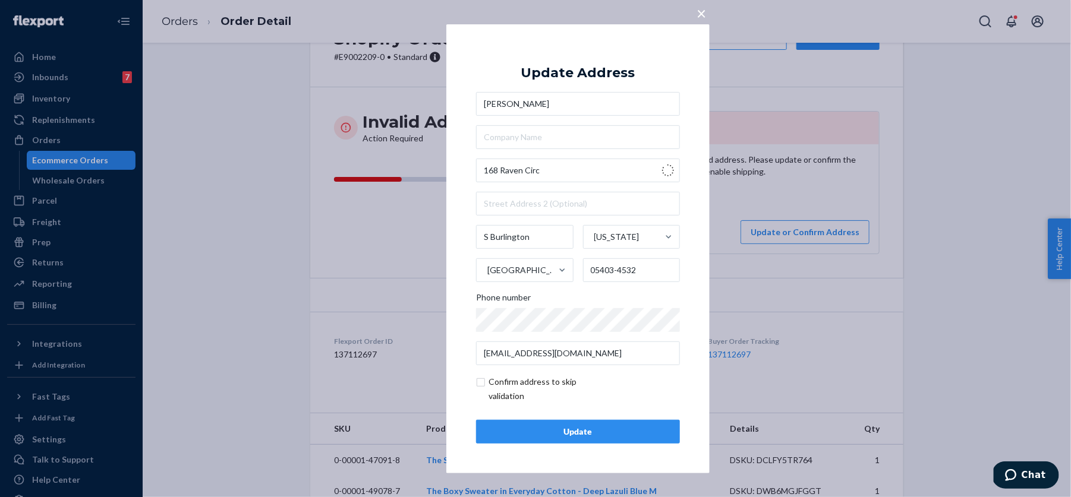
type input "[STREET_ADDRESS]"
type input "Williston"
type input "05495"
click at [515, 389] on input "checkbox" at bounding box center [545, 389] width 138 height 29
checkbox input "true"
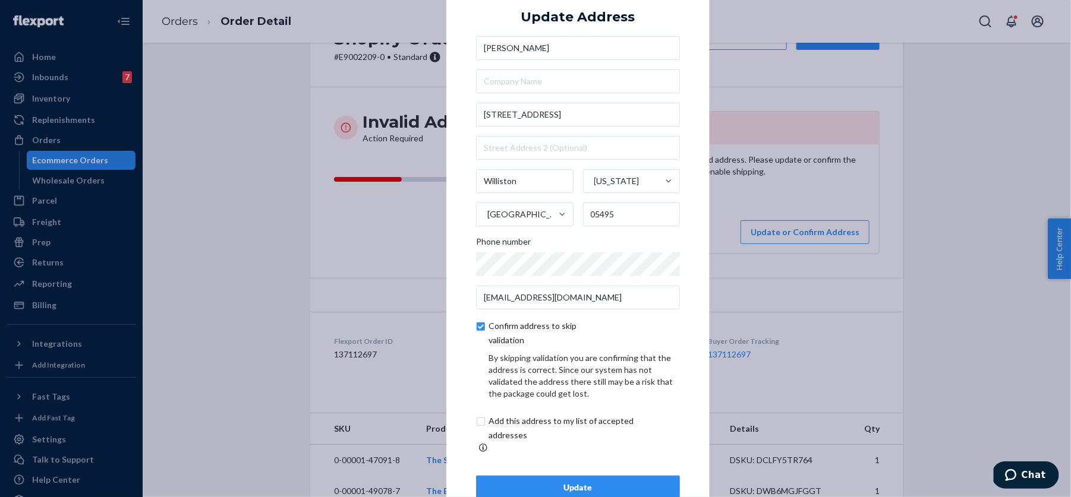
click at [527, 482] on div "Update" at bounding box center [578, 488] width 184 height 12
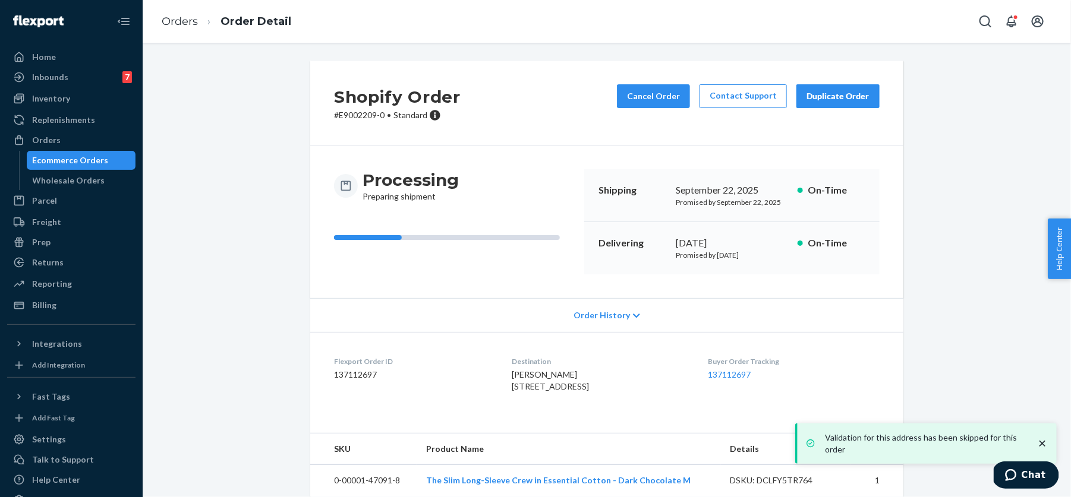
drag, startPoint x: 508, startPoint y: 386, endPoint x: 608, endPoint y: 400, distance: 101.4
click at [609, 401] on dl "Flexport Order ID 137112697 Destination [PERSON_NAME] [STREET_ADDRESS] US Buyer…" at bounding box center [606, 376] width 593 height 89
copy span "[STREET_ADDRESS]"
